Goal: Answer question/provide support

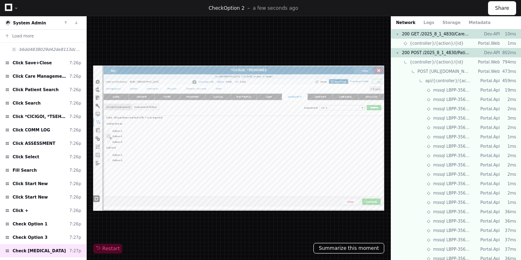
click at [368, 245] on button "Summarize this moment" at bounding box center [348, 248] width 71 height 11
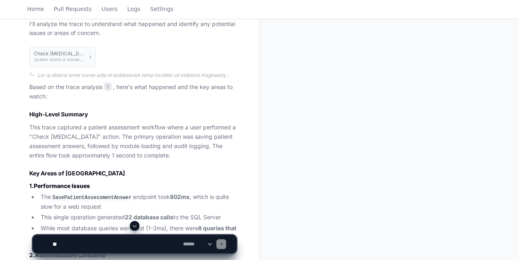
scroll to position [235, 0]
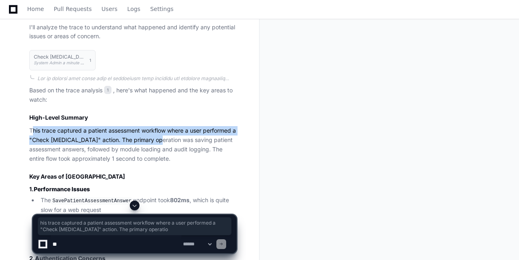
drag, startPoint x: 34, startPoint y: 127, endPoint x: 160, endPoint y: 136, distance: 126.1
click at [160, 136] on p "This trace captured a patient assessment workflow where a user performed a "Che…" at bounding box center [132, 144] width 207 height 37
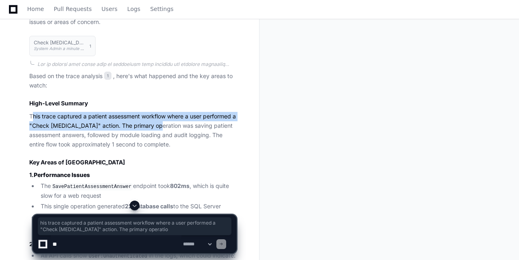
scroll to position [250, 0]
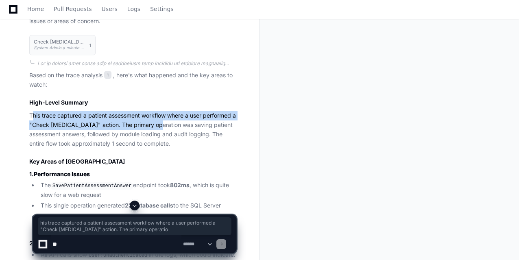
click at [85, 125] on p "This trace captured a patient assessment workflow where a user performed a "Che…" at bounding box center [132, 129] width 207 height 37
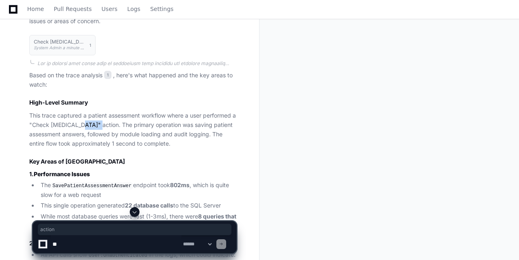
click at [85, 125] on p "This trace captured a patient assessment workflow where a user performed a "Che…" at bounding box center [132, 129] width 207 height 37
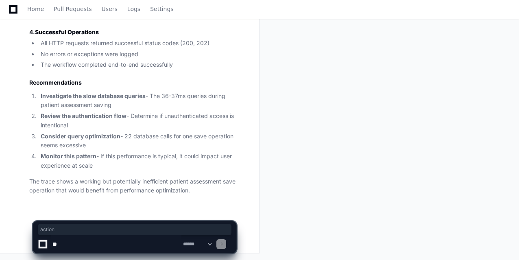
scroll to position [615, 0]
click at [57, 241] on textarea at bounding box center [116, 244] width 131 height 18
type textarea "*"
type textarea "**********"
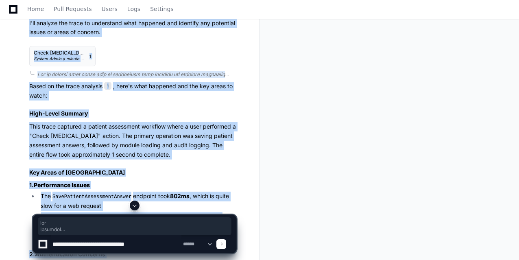
scroll to position [110, 0]
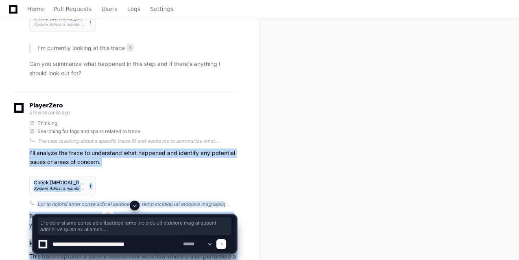
drag, startPoint x: 207, startPoint y: 189, endPoint x: 29, endPoint y: 149, distance: 182.4
copy div "I'll analyze the trace to understand what happened and identify any potential i…"
